Goal: Check status: Verify the current state of an ongoing process or item

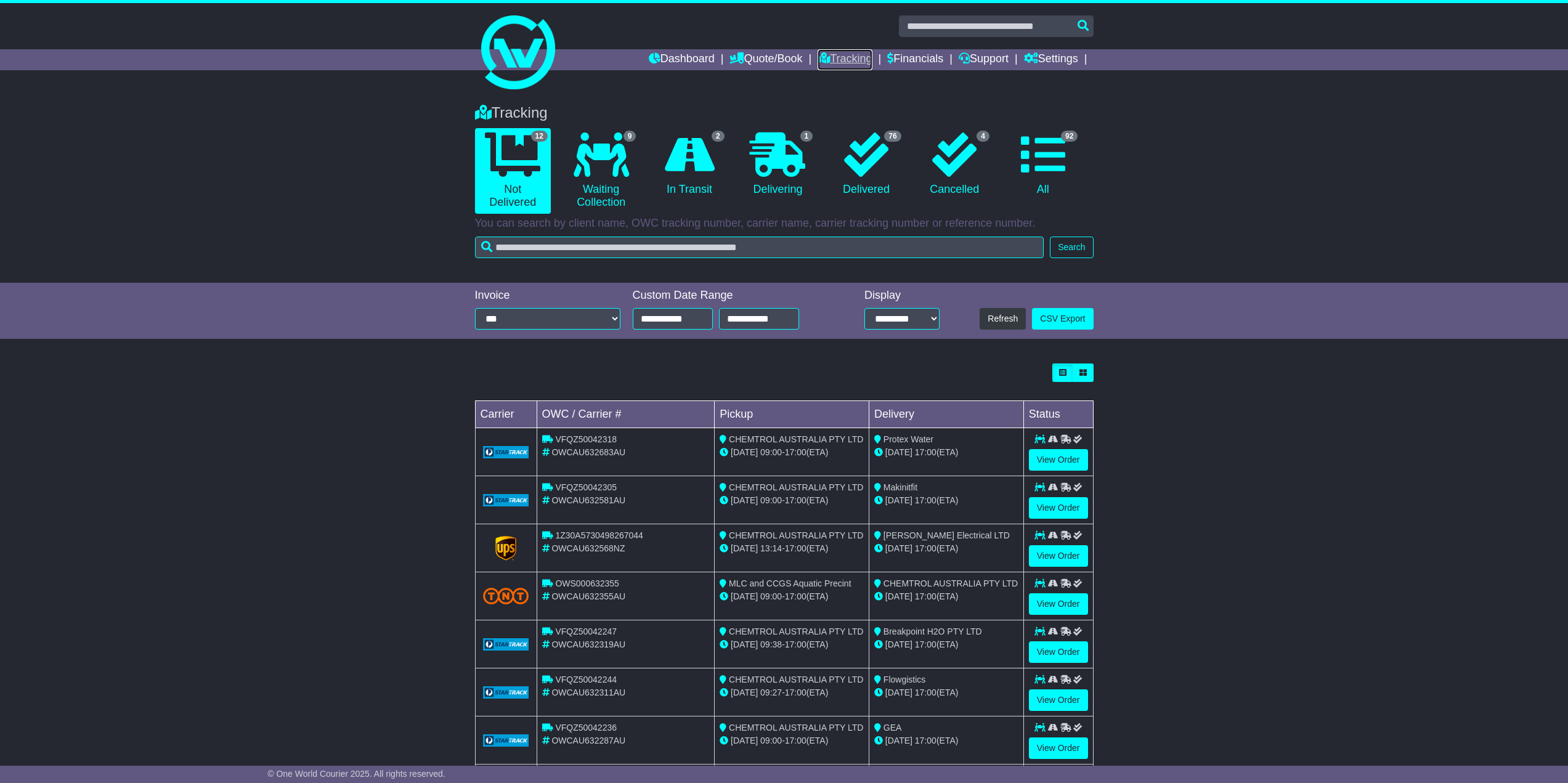
click at [843, 55] on link "Tracking" at bounding box center [844, 60] width 54 height 21
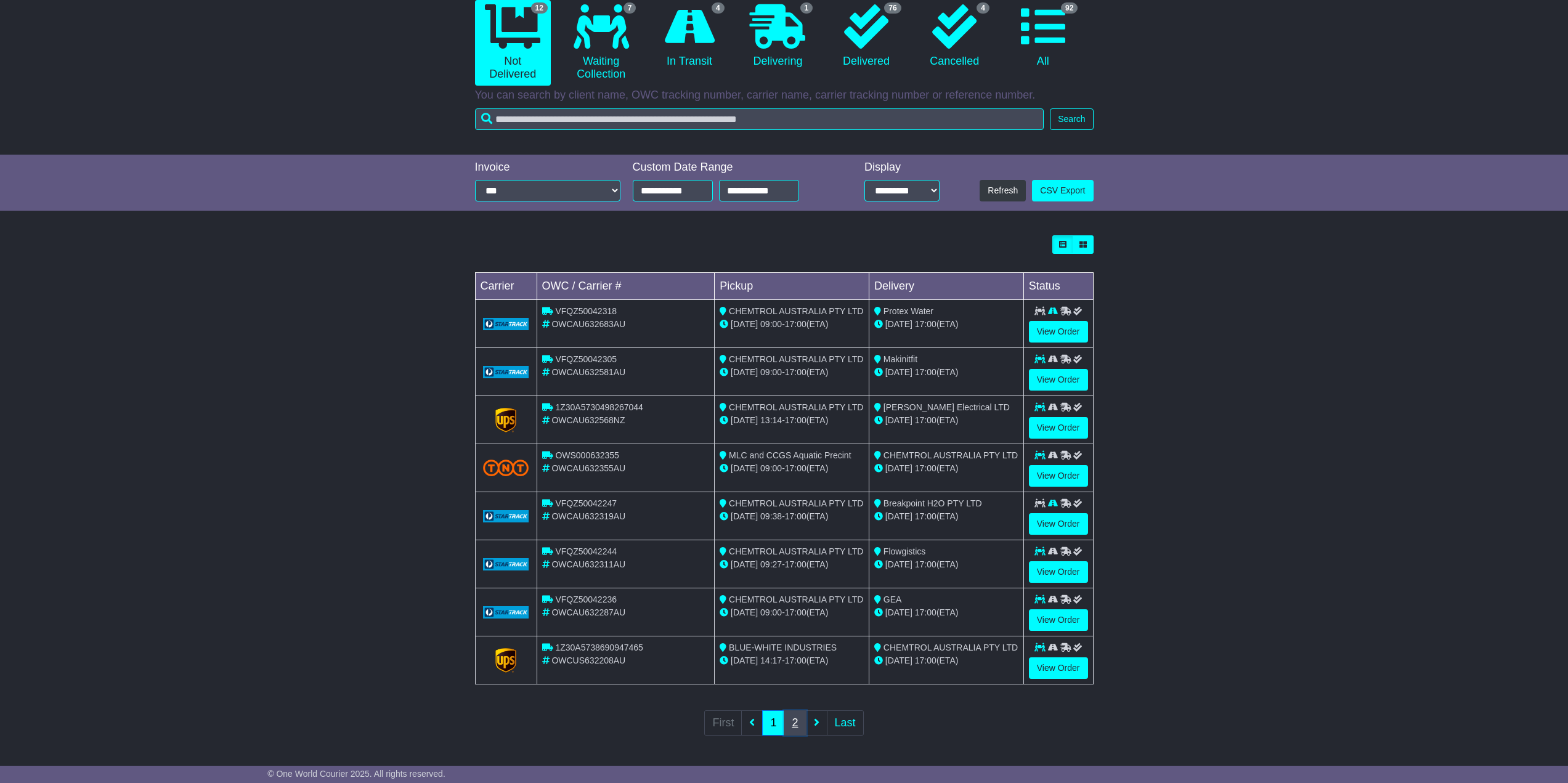
click at [796, 720] on link "2" at bounding box center [795, 723] width 22 height 25
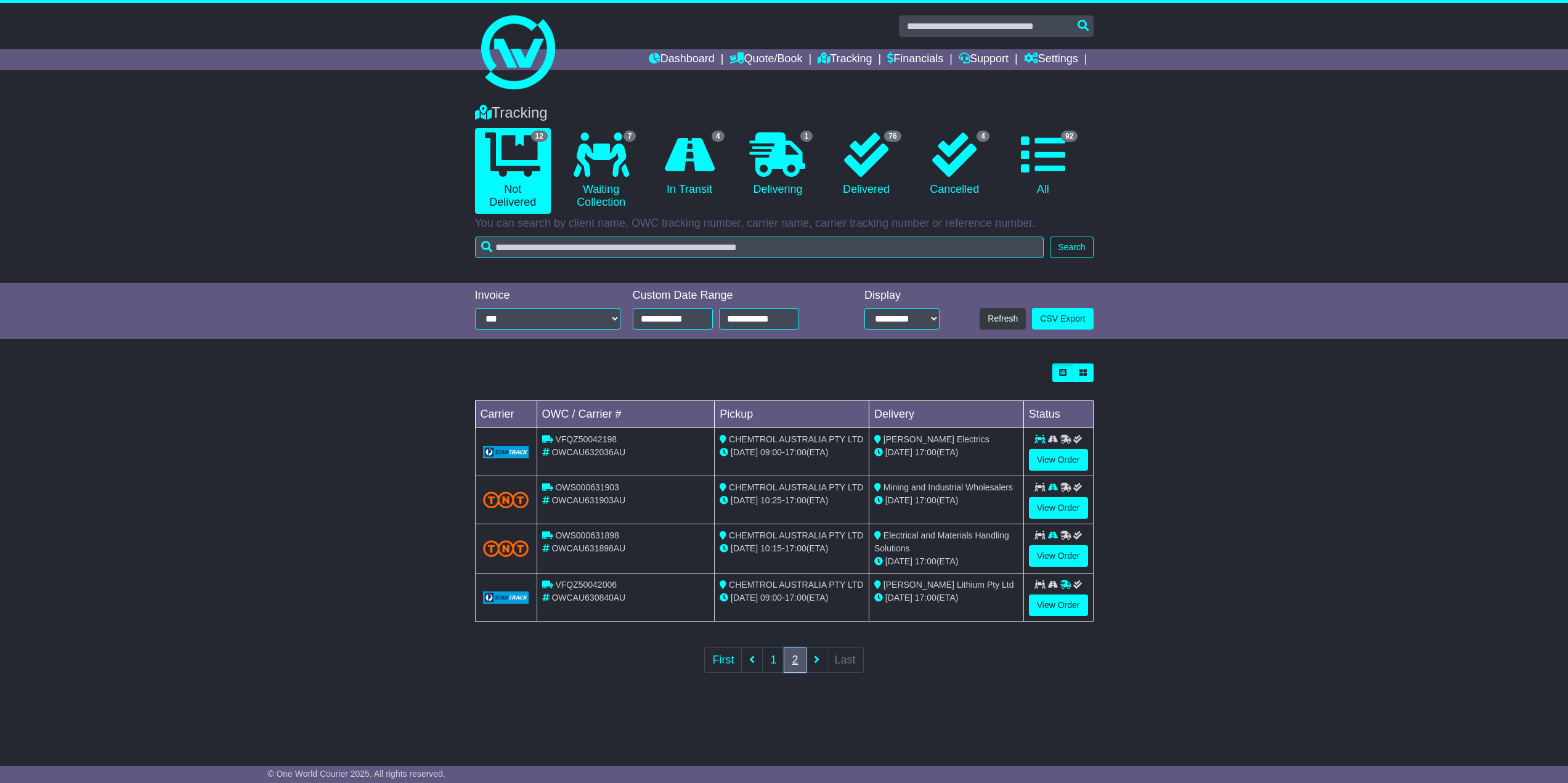
scroll to position [0, 0]
click at [776, 658] on link "1" at bounding box center [778, 660] width 22 height 25
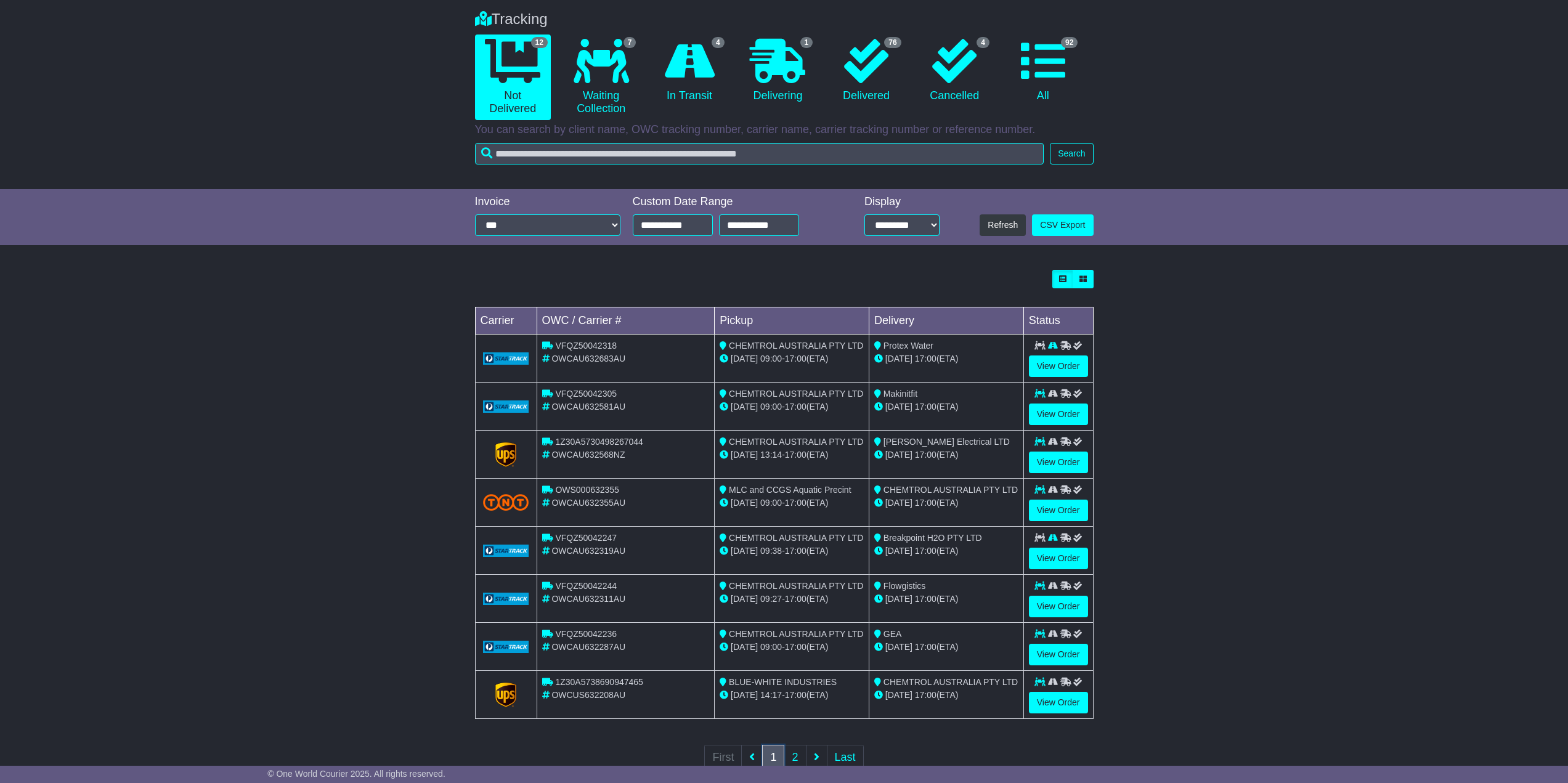
scroll to position [66, 0]
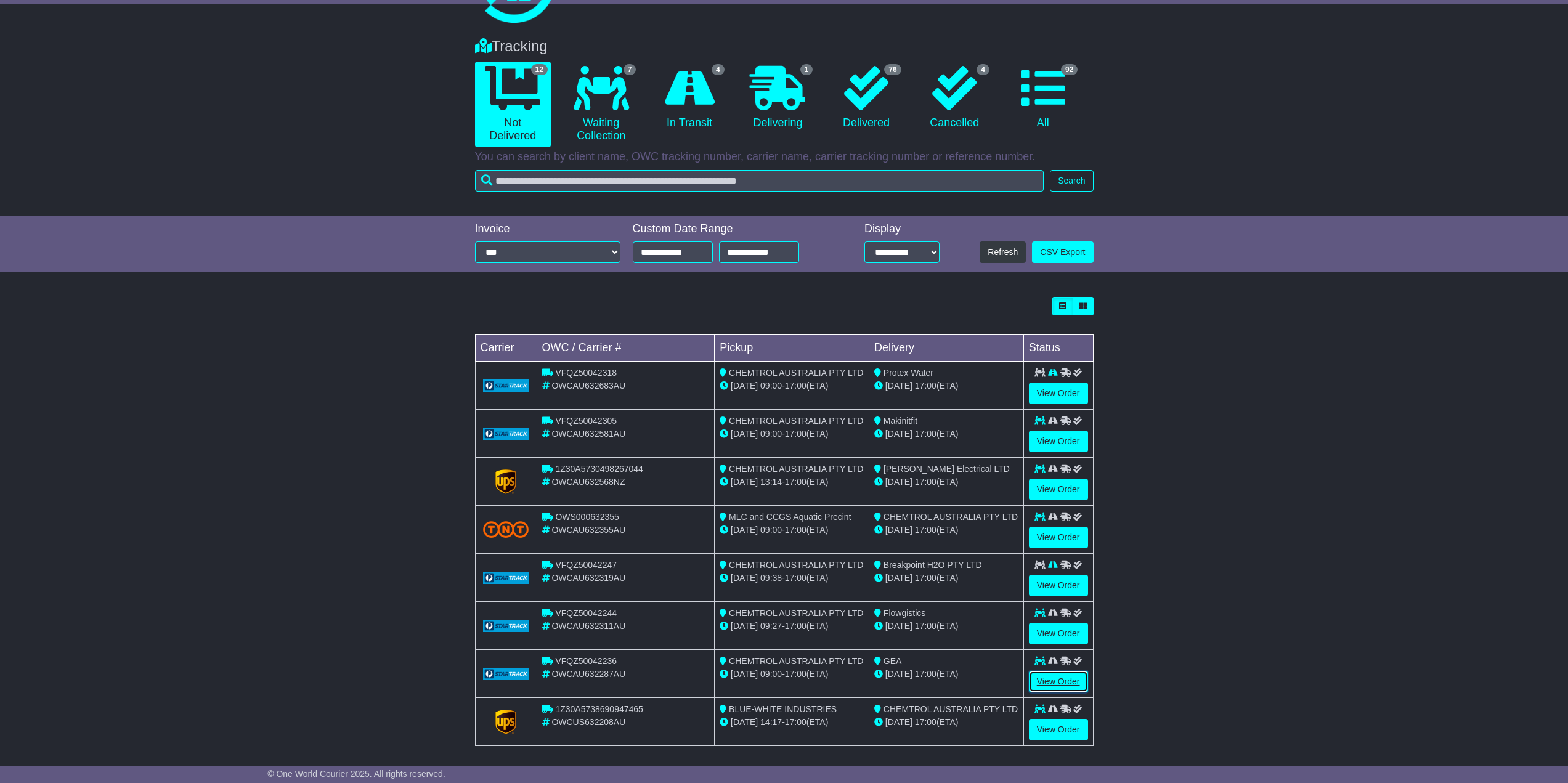
click at [1056, 679] on link "View Order" at bounding box center [1058, 682] width 59 height 22
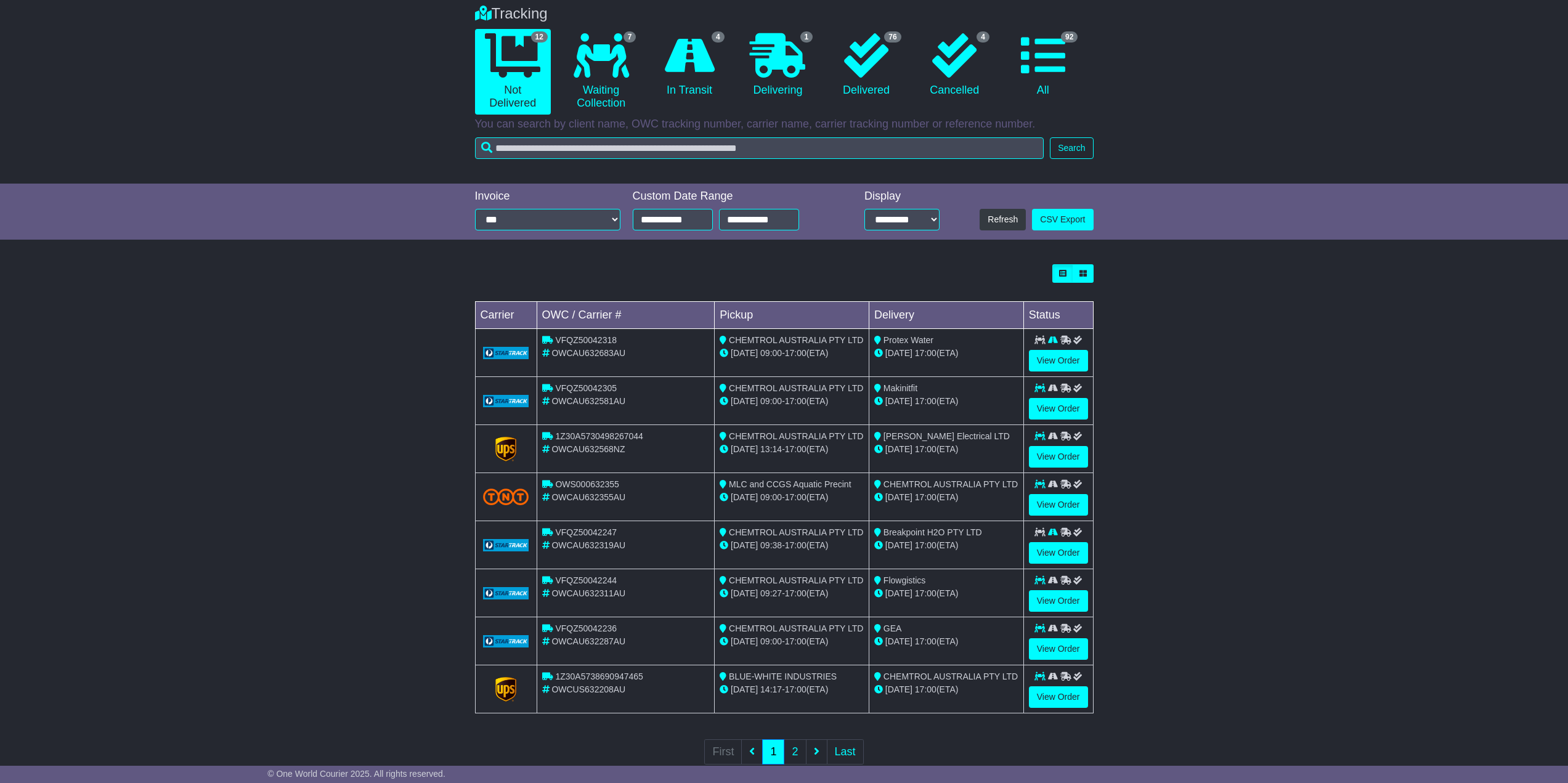
scroll to position [128, 0]
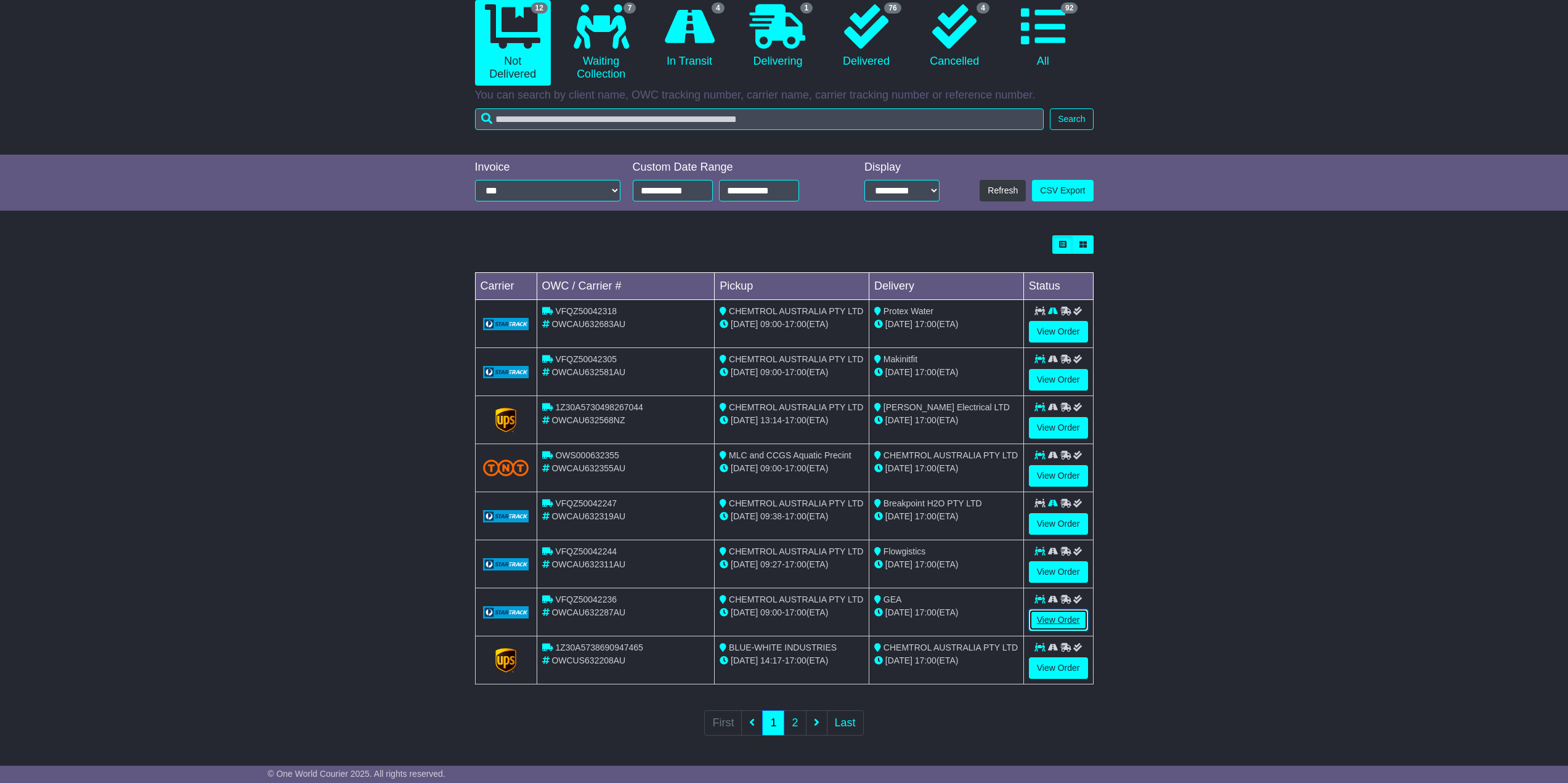
click at [1059, 620] on link "View Order" at bounding box center [1058, 620] width 59 height 22
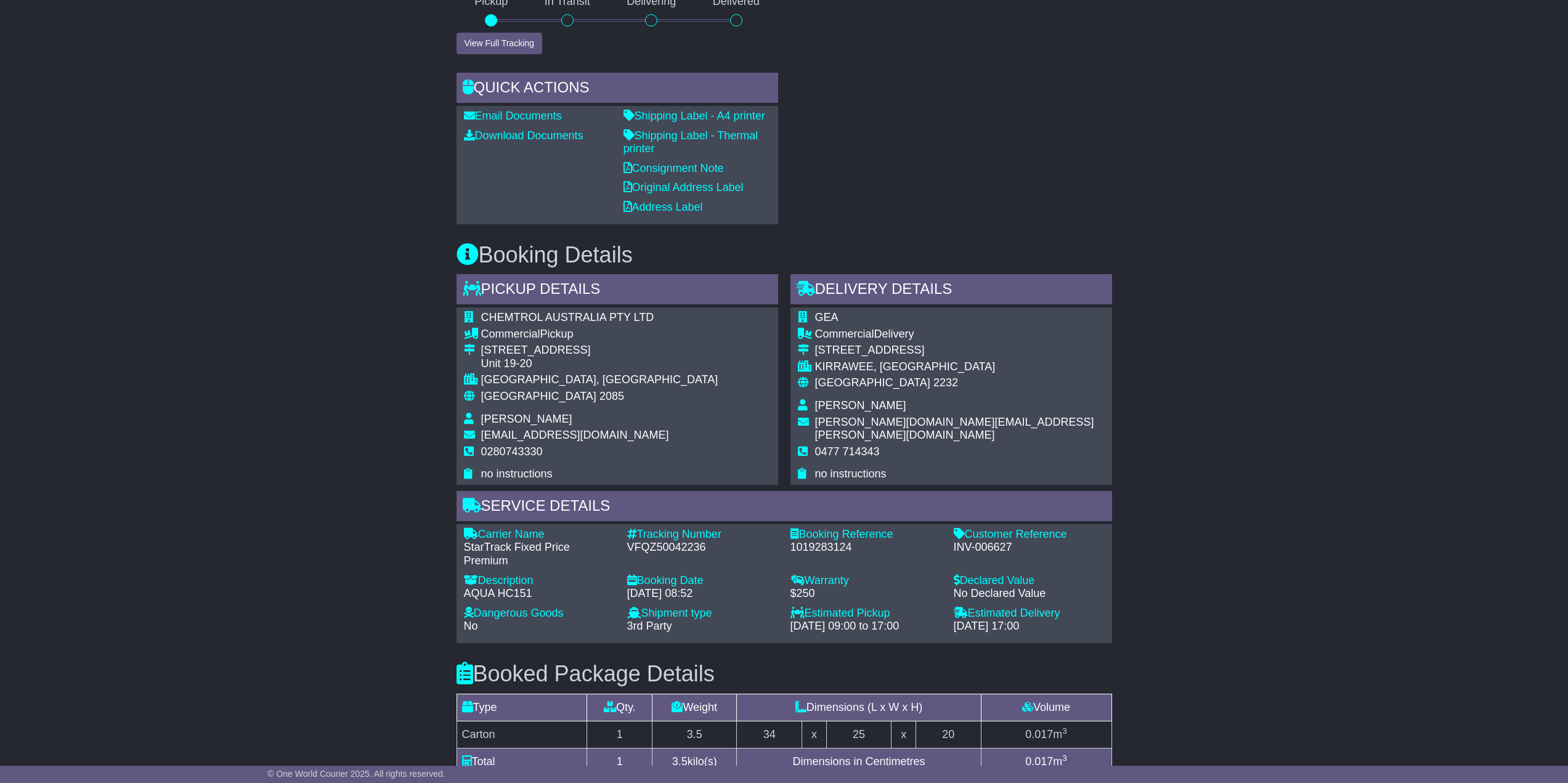
scroll to position [616, 0]
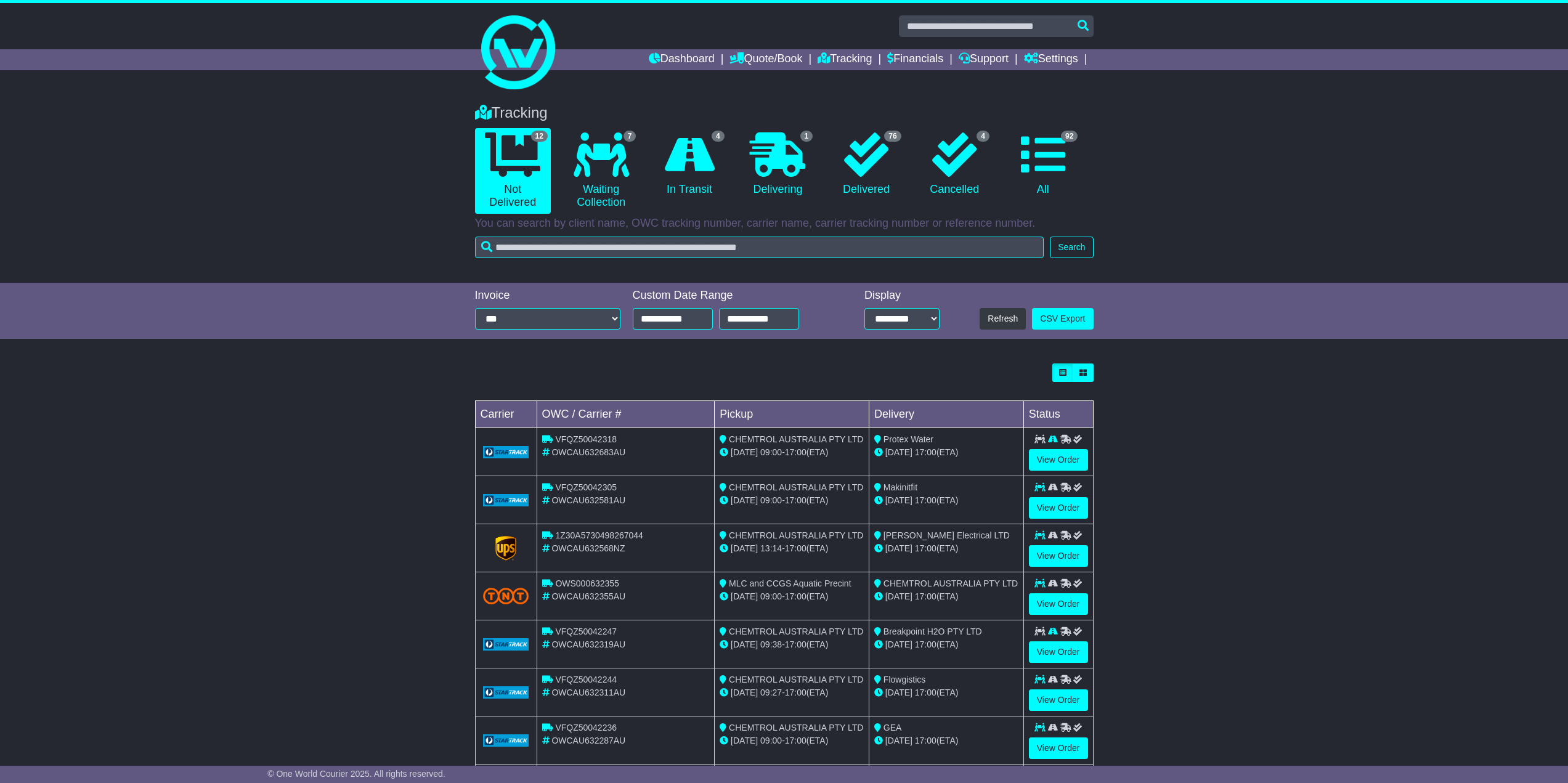
scroll to position [128, 0]
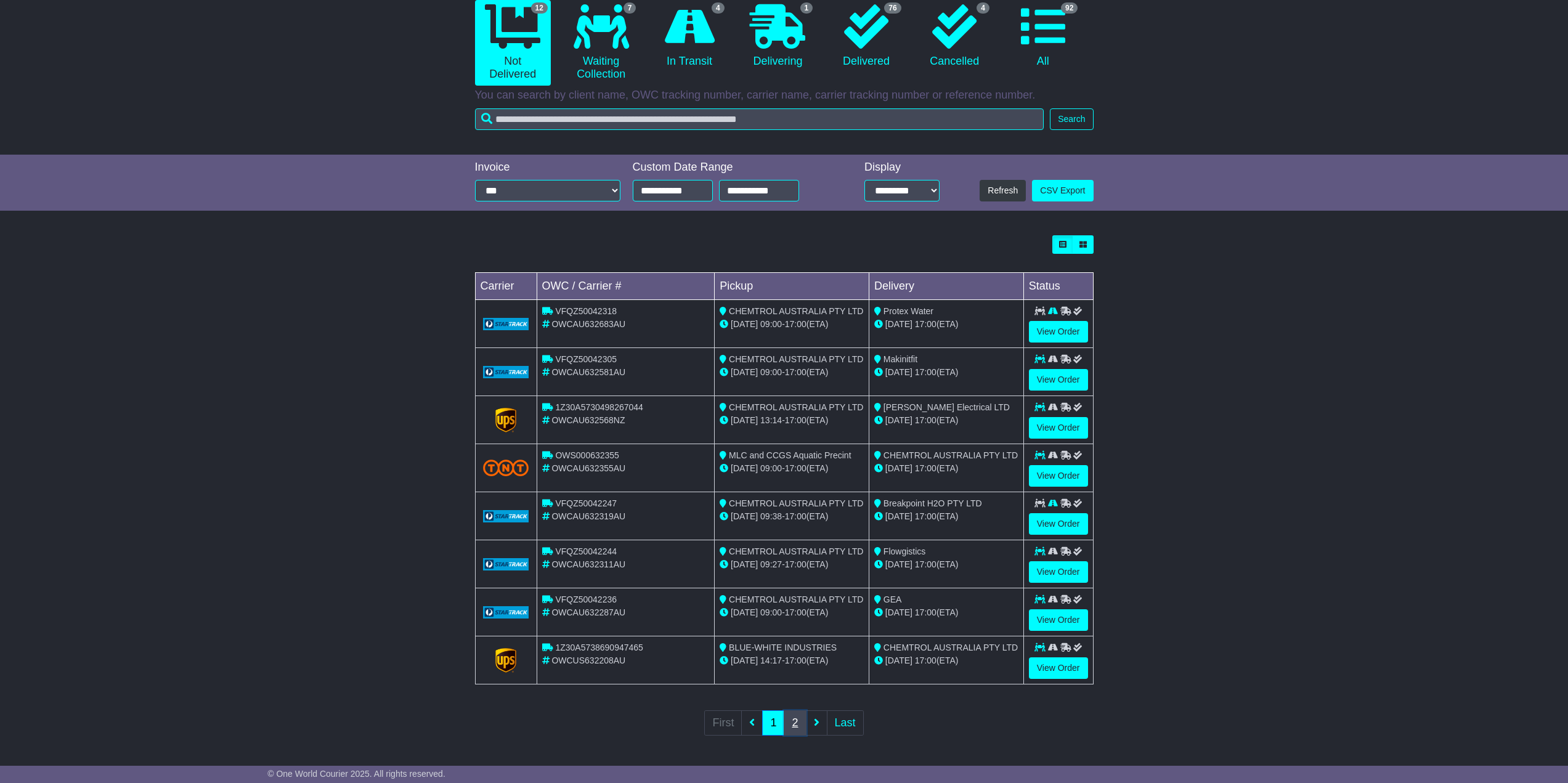
click at [798, 722] on link "2" at bounding box center [795, 723] width 22 height 25
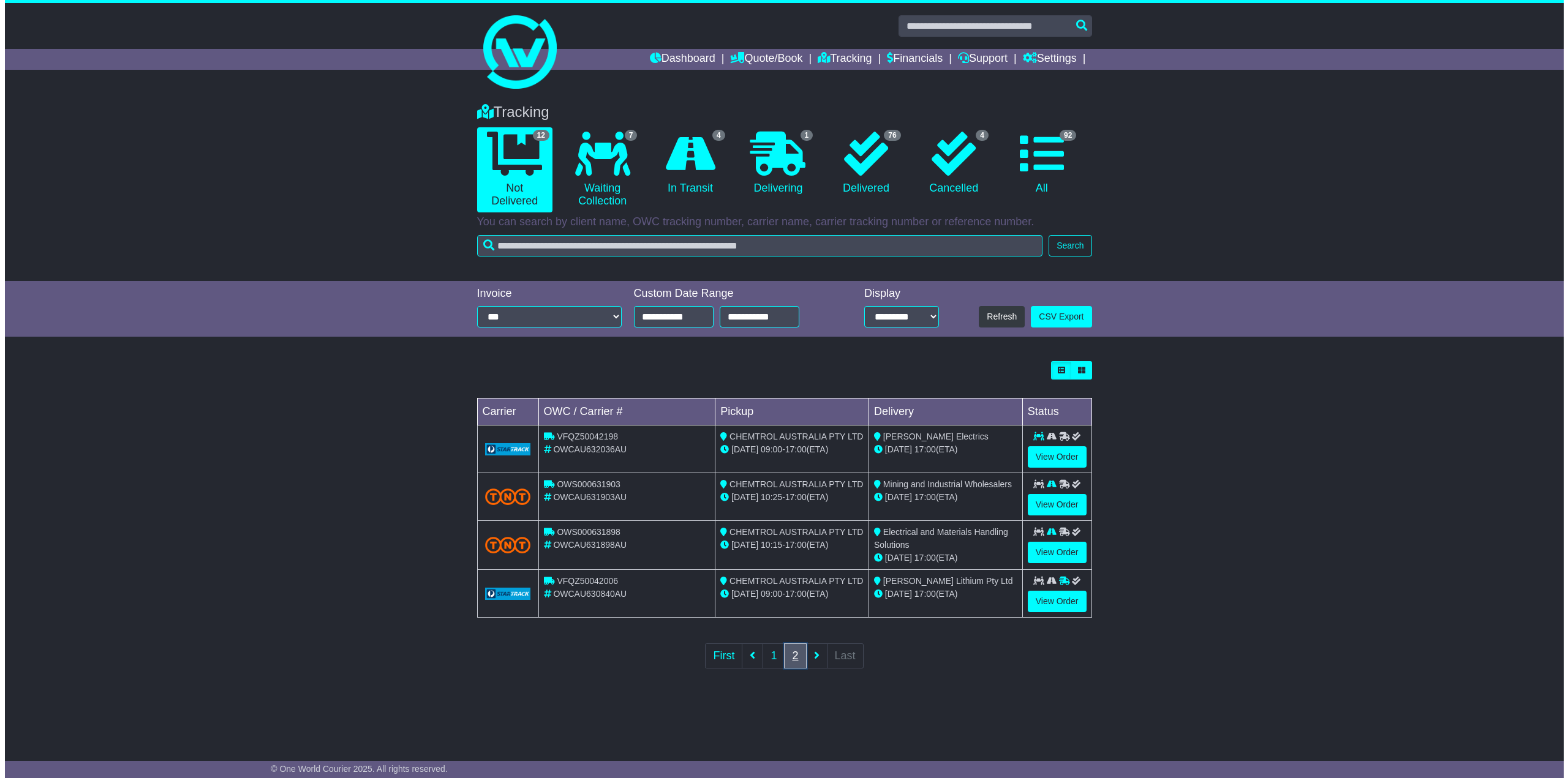
scroll to position [0, 0]
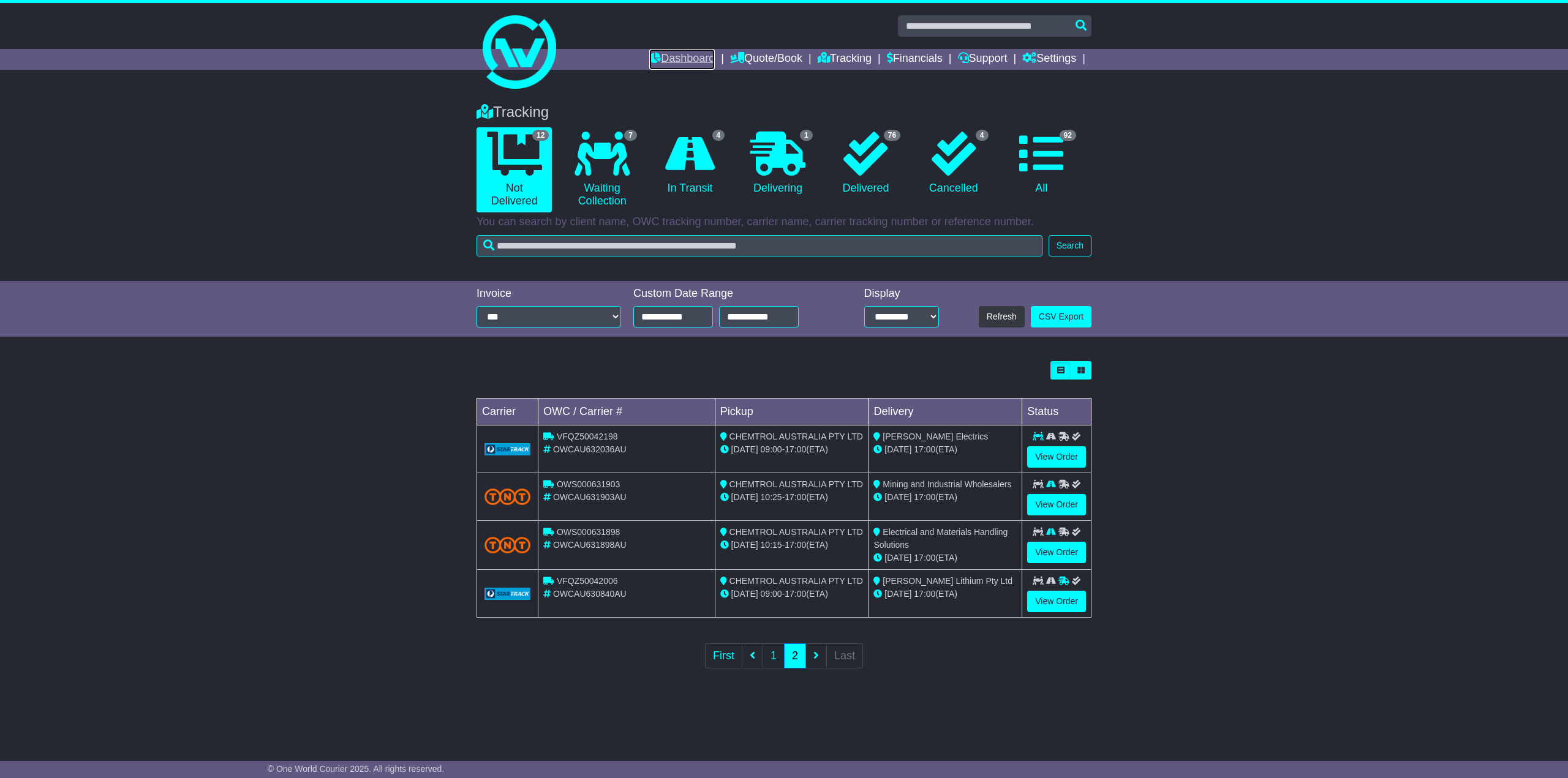
click at [681, 56] on link "Dashboard" at bounding box center [682, 59] width 65 height 21
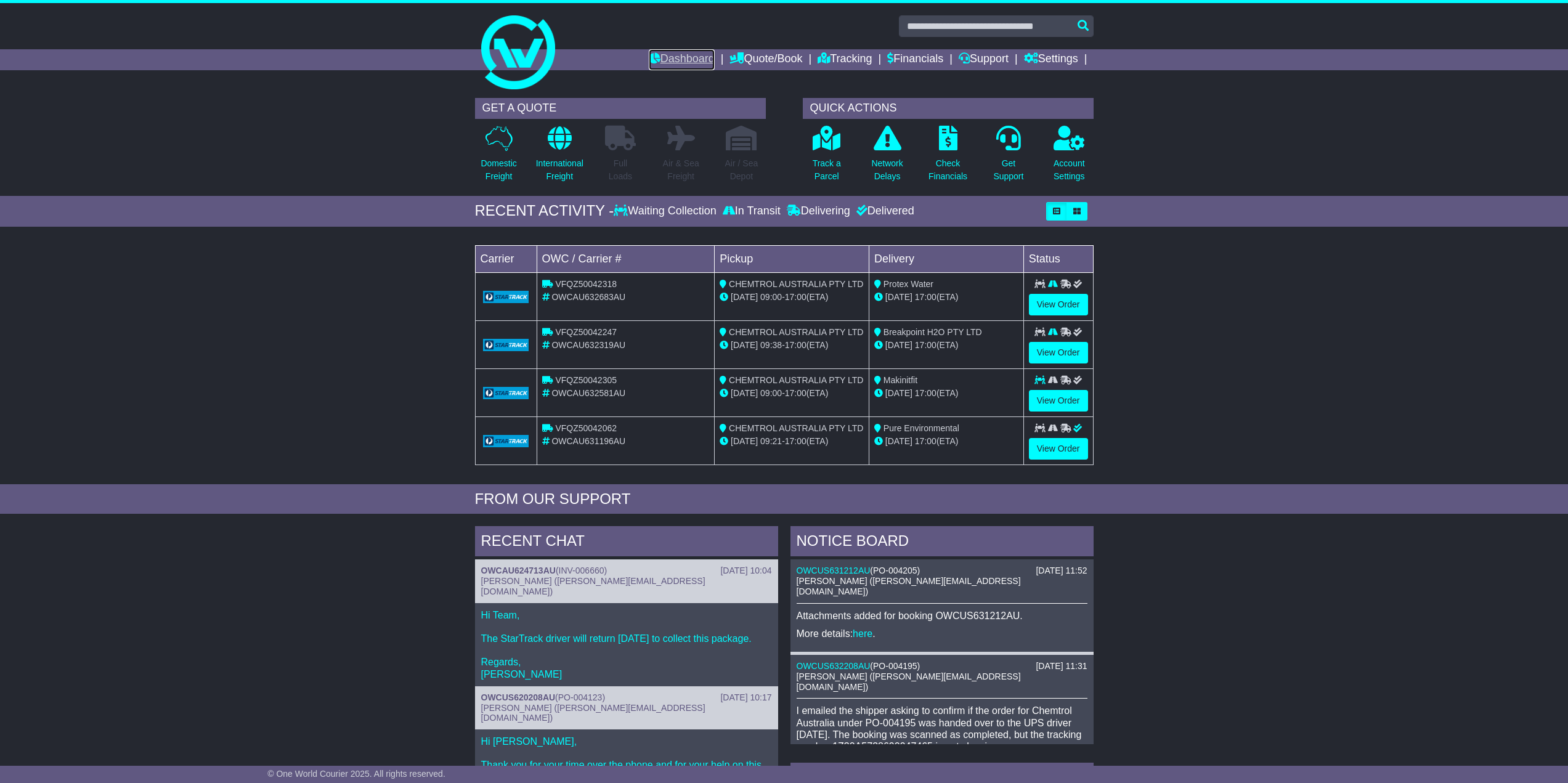
click at [666, 57] on link "Dashboard" at bounding box center [681, 60] width 66 height 21
click at [1050, 301] on link "View Order" at bounding box center [1058, 304] width 59 height 22
click at [852, 60] on link "Tracking" at bounding box center [844, 60] width 54 height 21
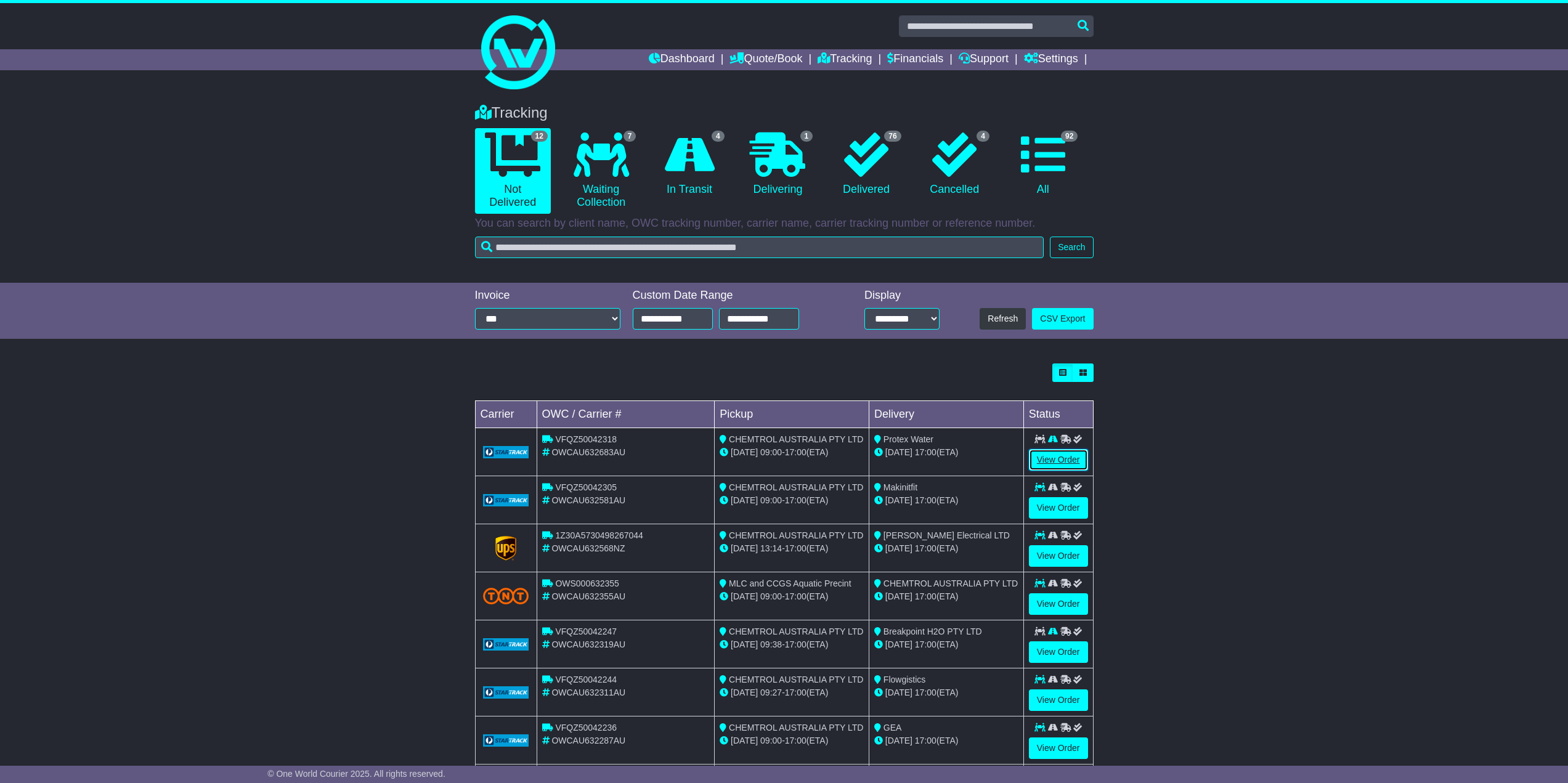
click at [1054, 459] on link "View Order" at bounding box center [1058, 459] width 59 height 22
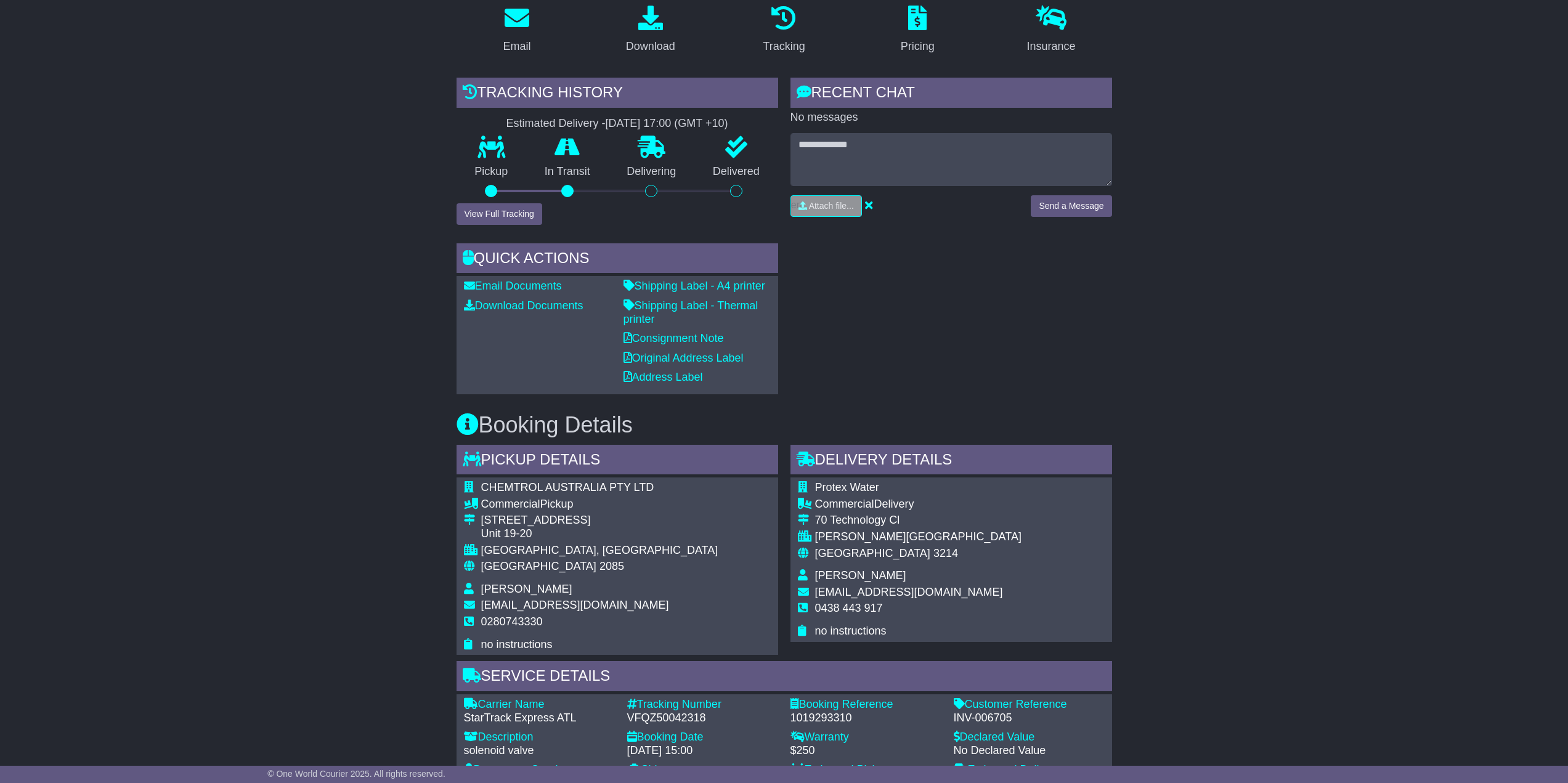
scroll to position [246, 0]
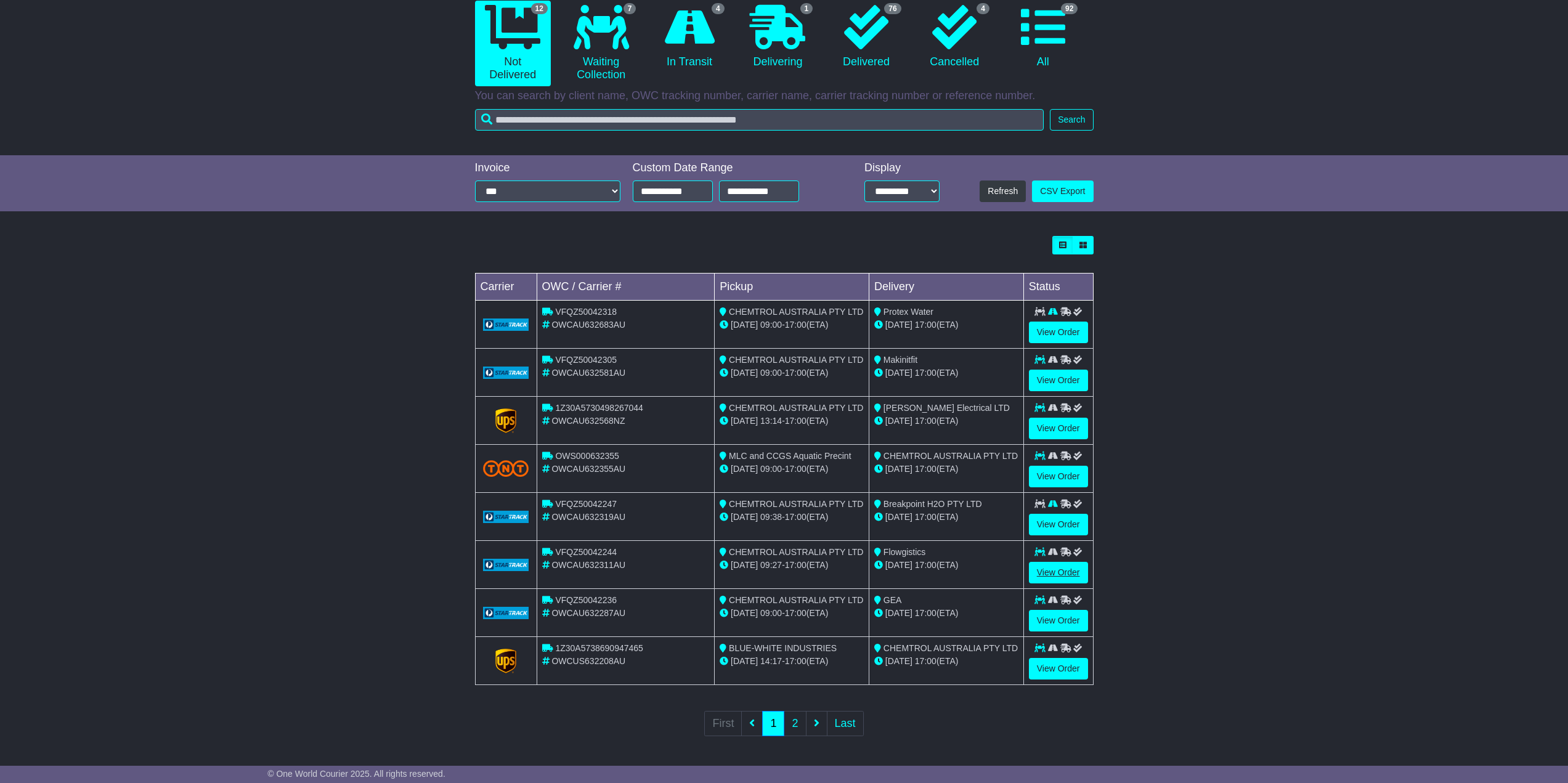
scroll to position [128, 0]
click at [796, 721] on link "2" at bounding box center [795, 723] width 22 height 25
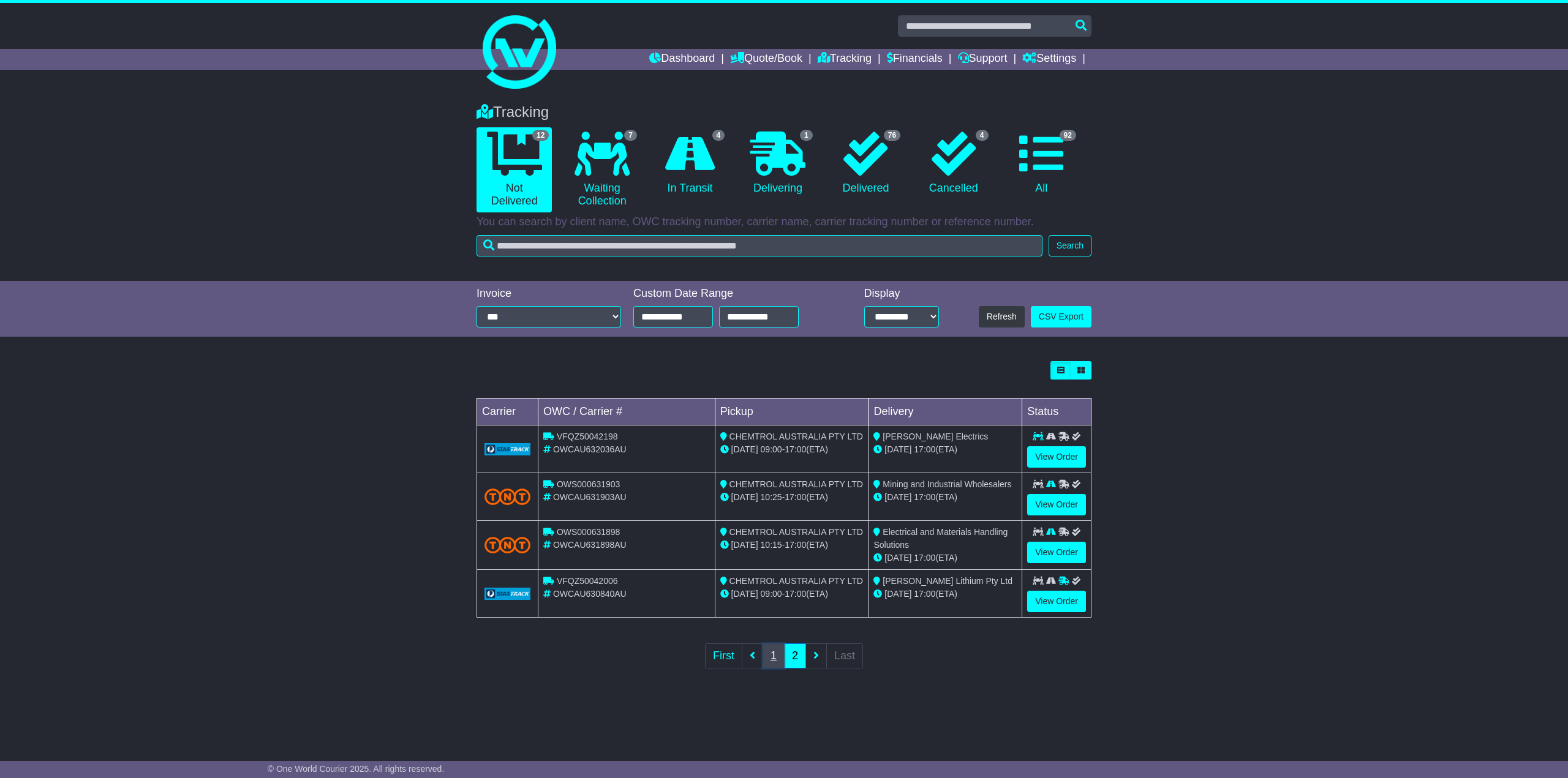
click at [778, 658] on link "1" at bounding box center [774, 656] width 22 height 25
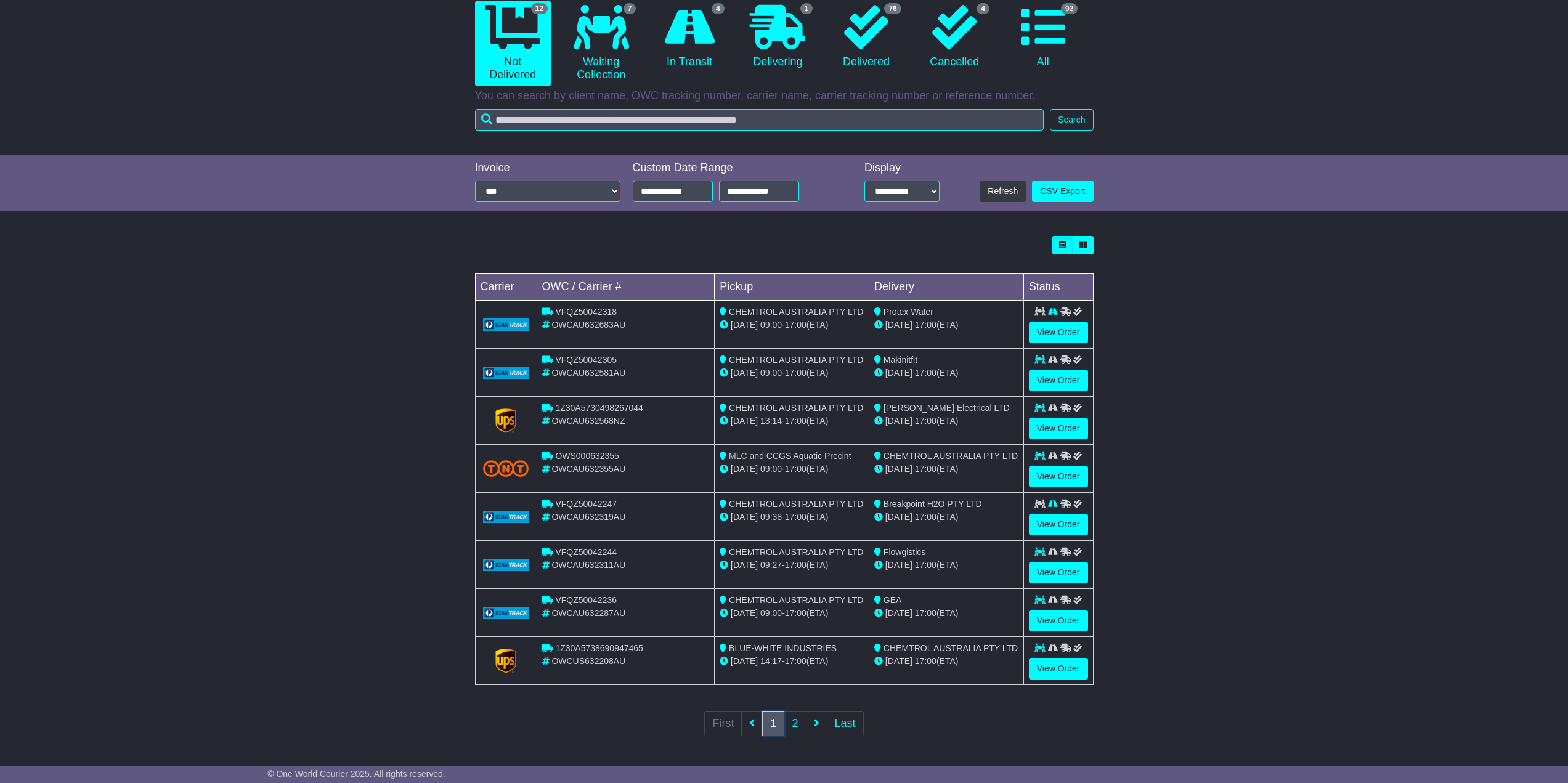
scroll to position [128, 0]
click at [796, 720] on link "2" at bounding box center [795, 723] width 22 height 25
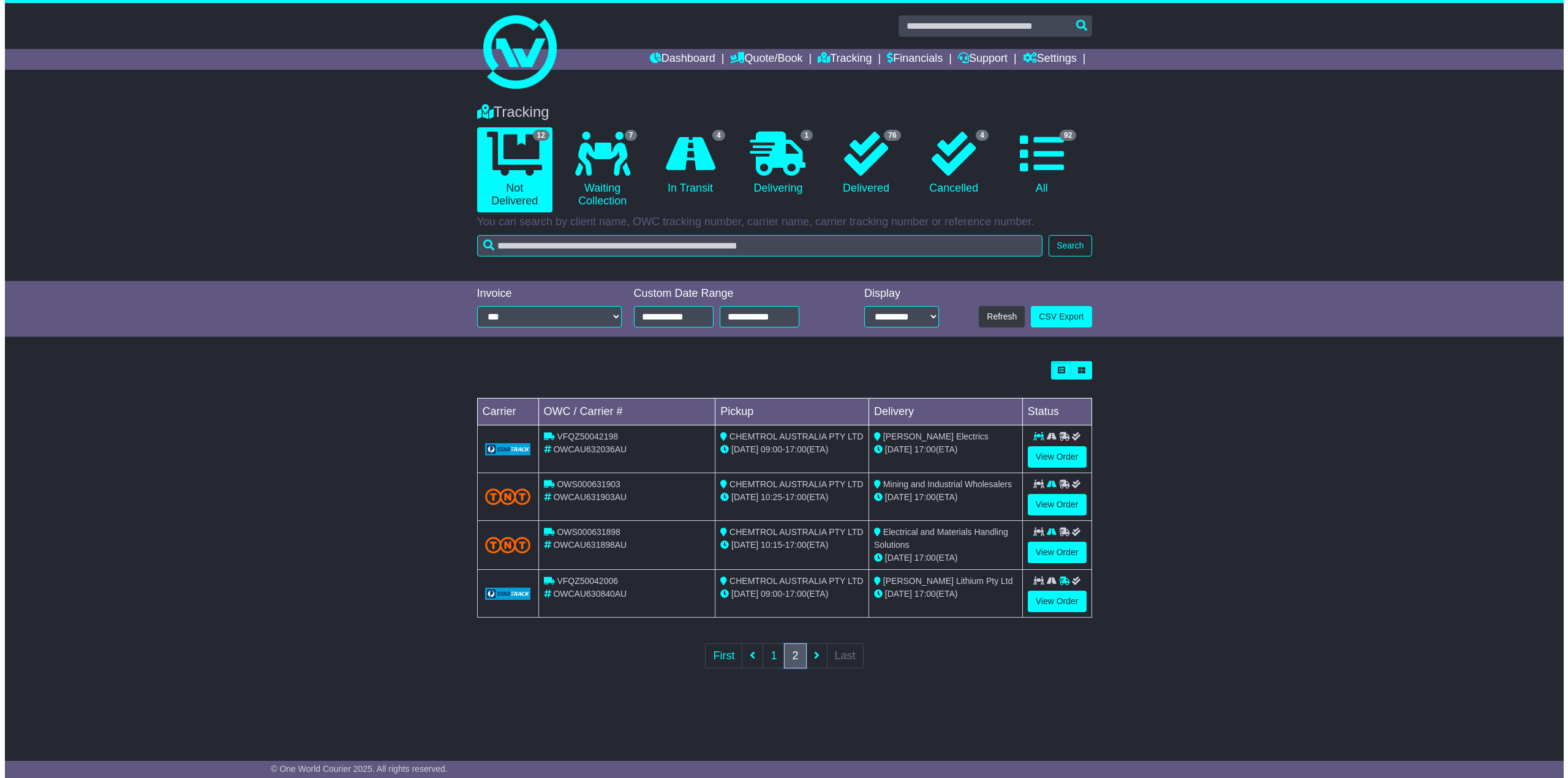
scroll to position [0, 0]
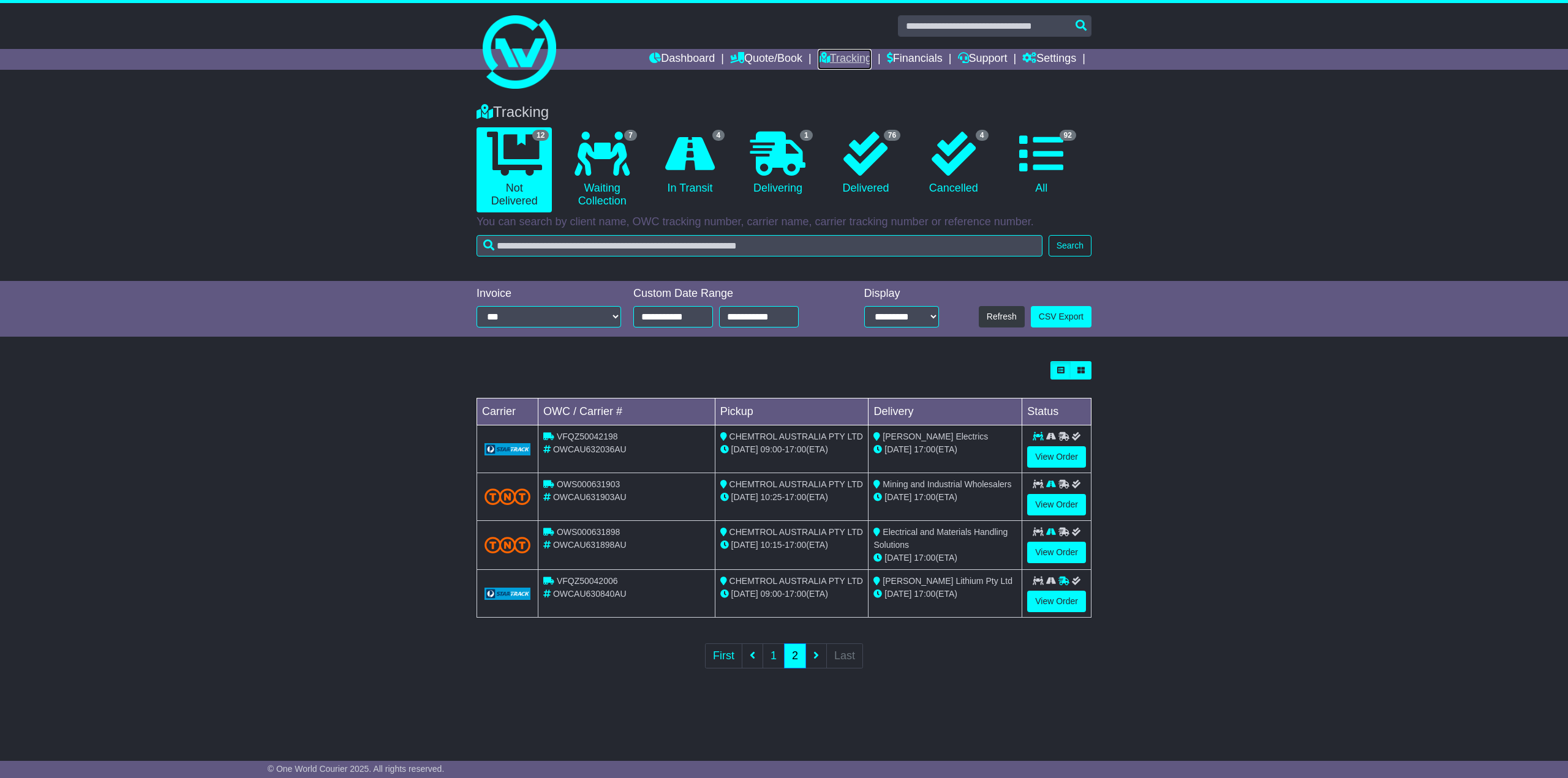
click at [836, 59] on link "Tracking" at bounding box center [844, 59] width 54 height 21
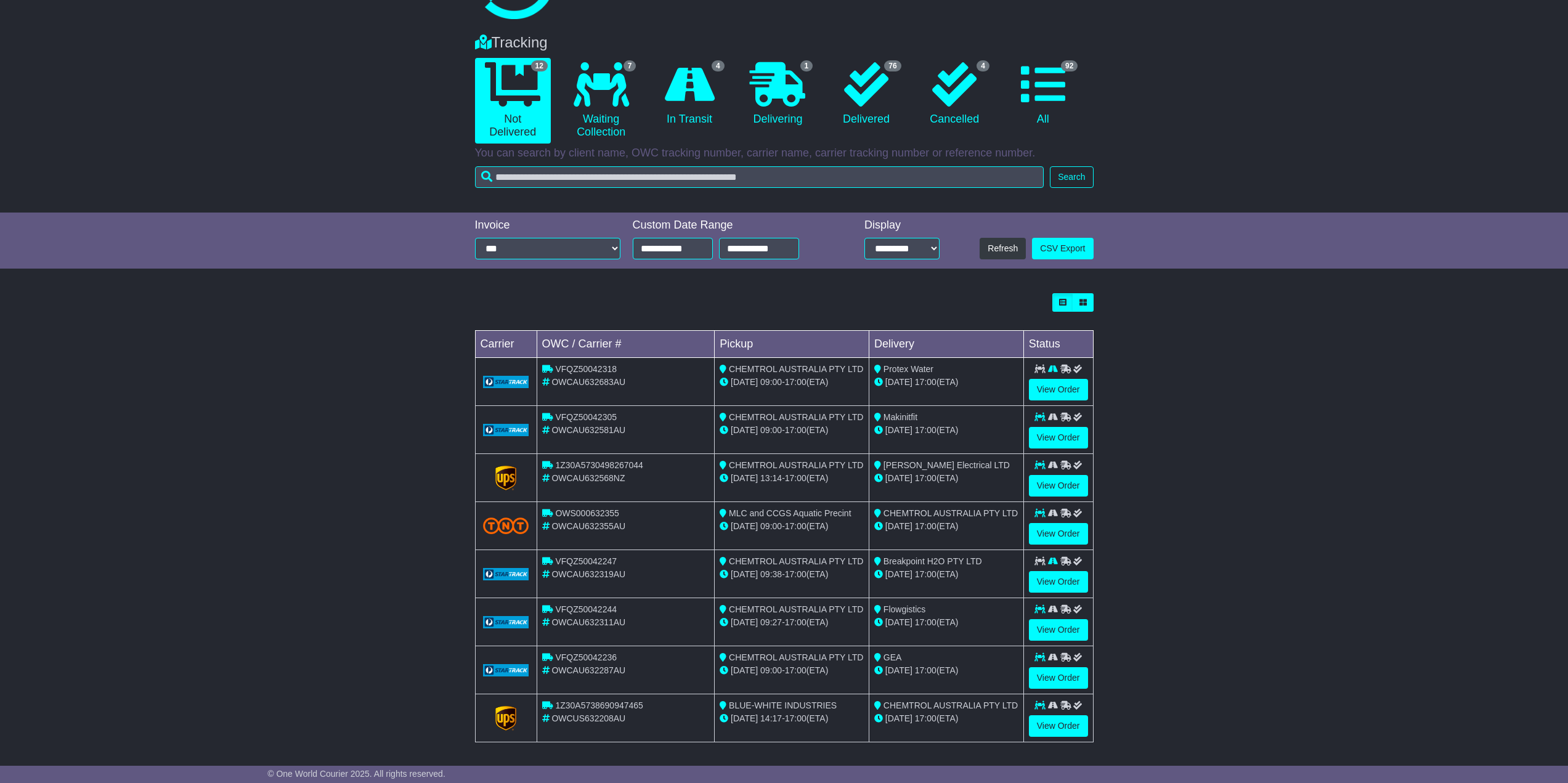
scroll to position [128, 0]
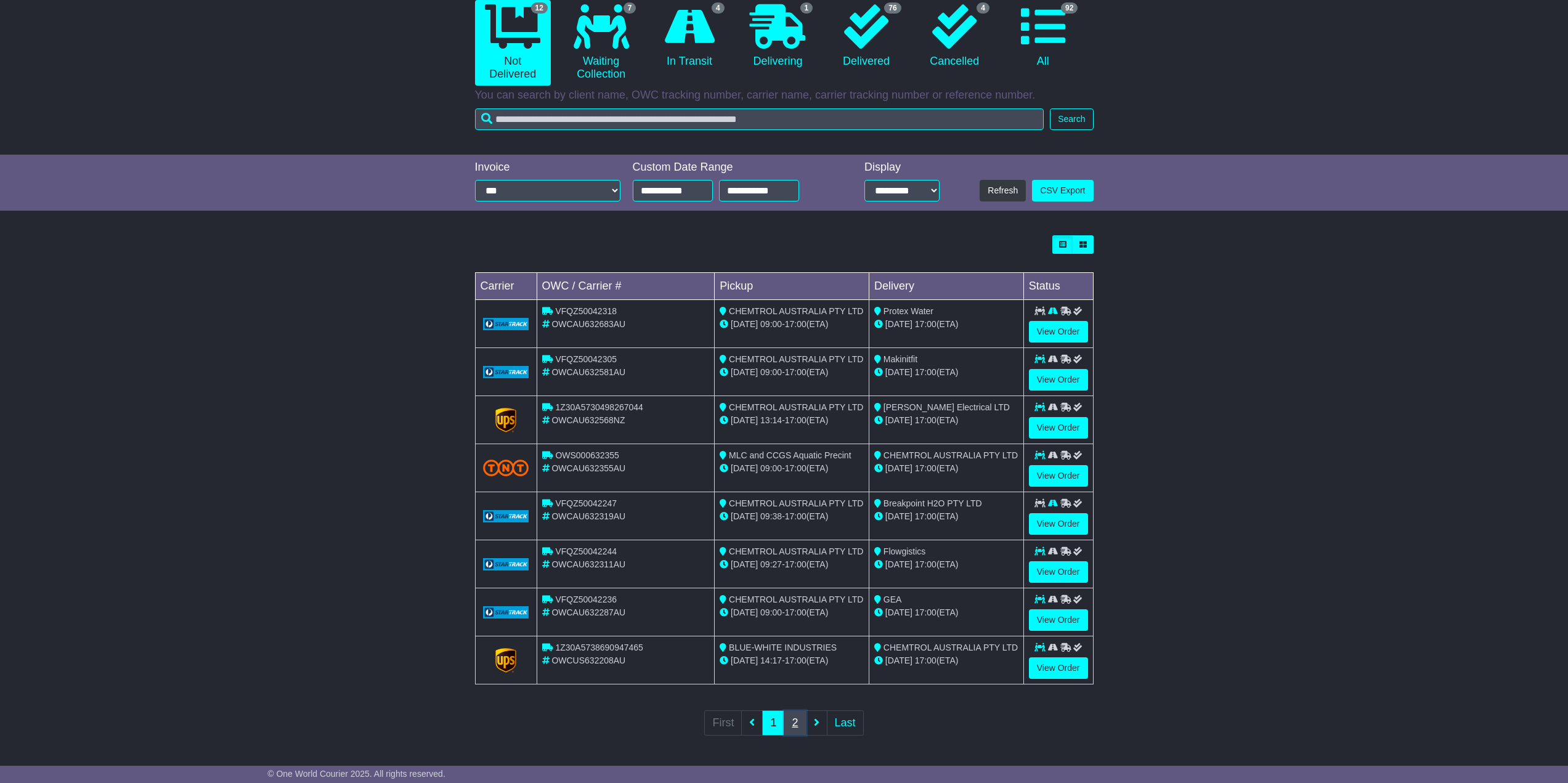
click at [791, 717] on link "2" at bounding box center [795, 723] width 22 height 25
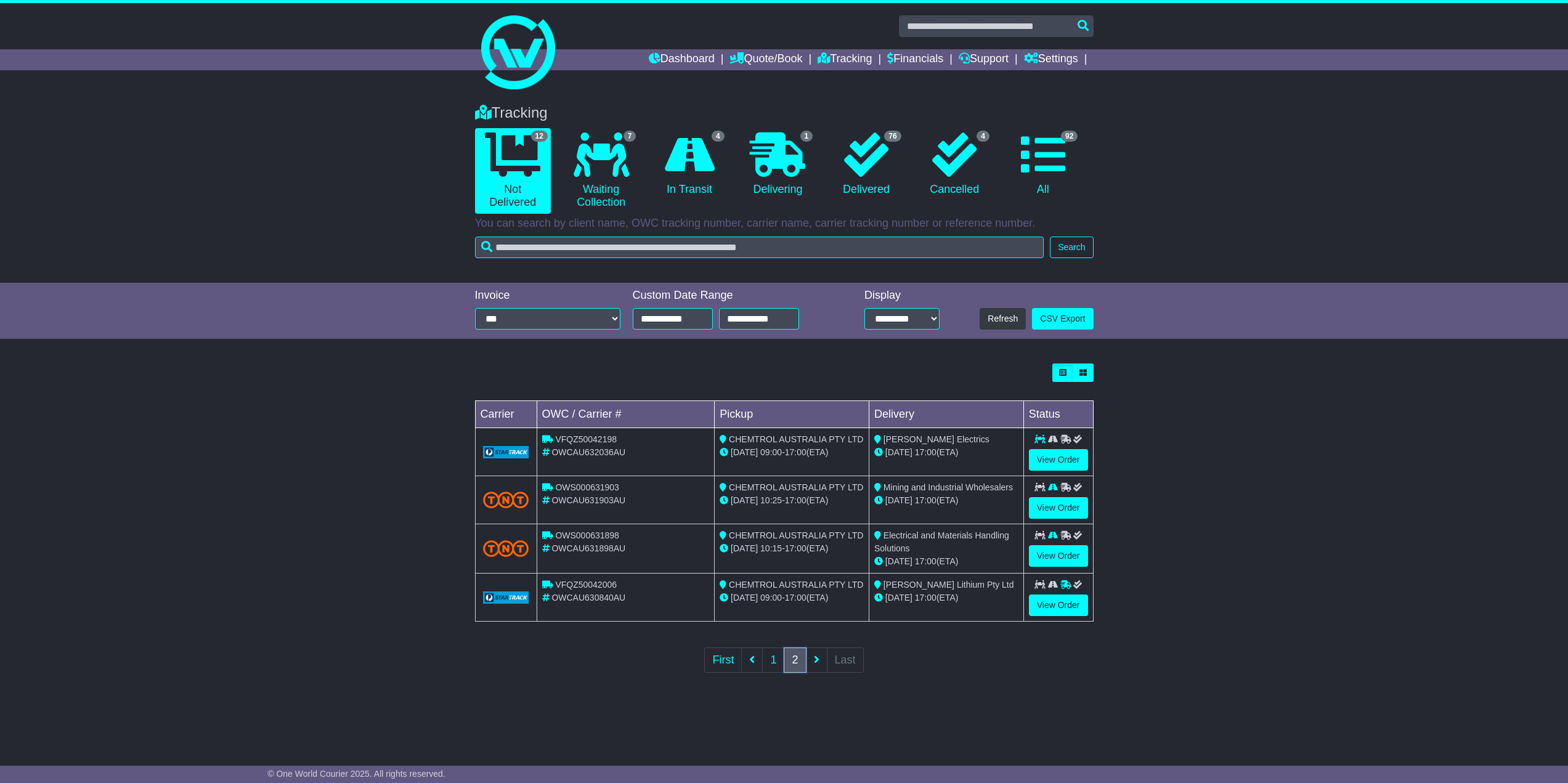
scroll to position [0, 0]
click at [778, 664] on link "1" at bounding box center [778, 660] width 22 height 25
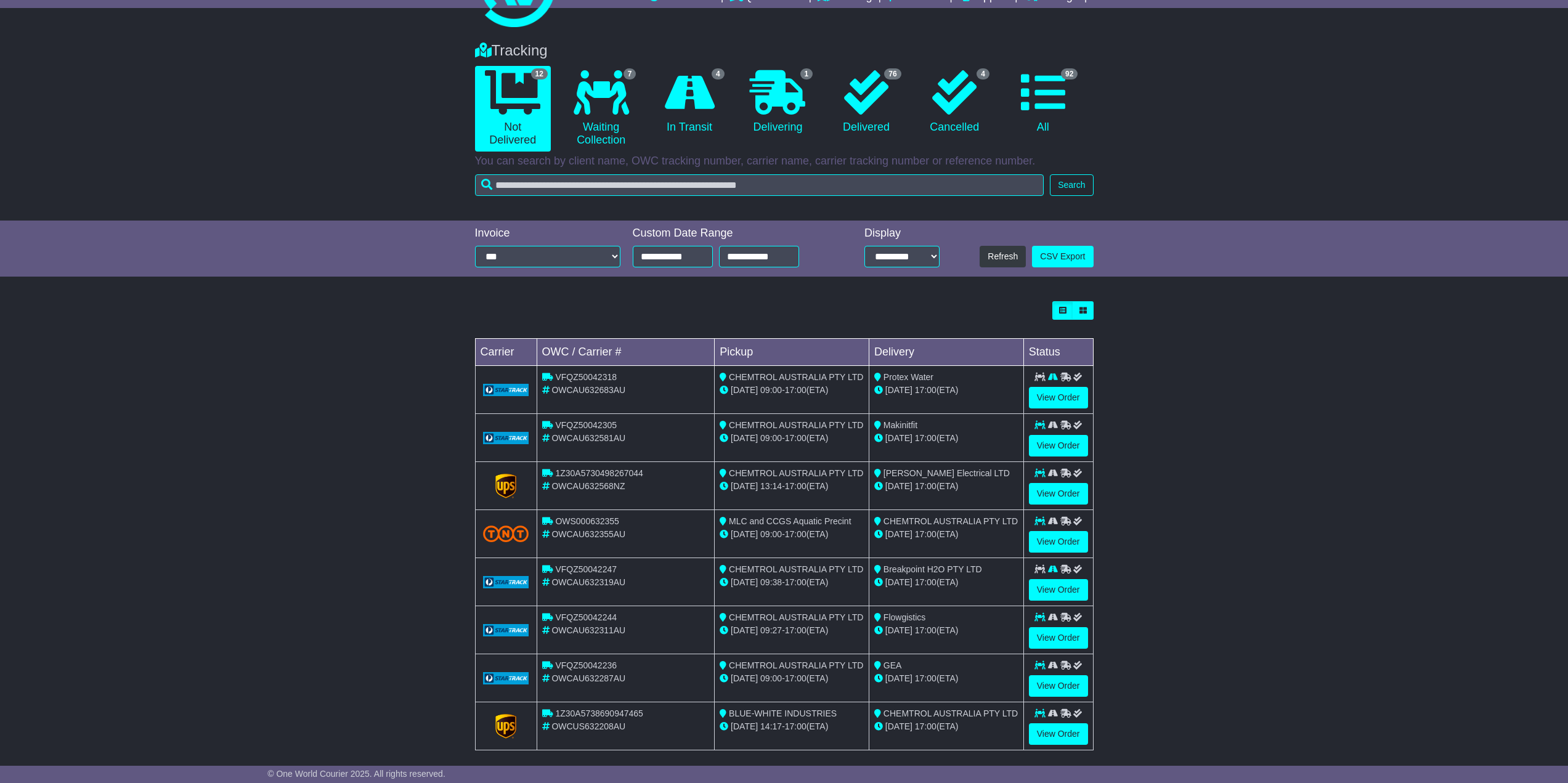
scroll to position [128, 0]
